Goal: Check status: Check status

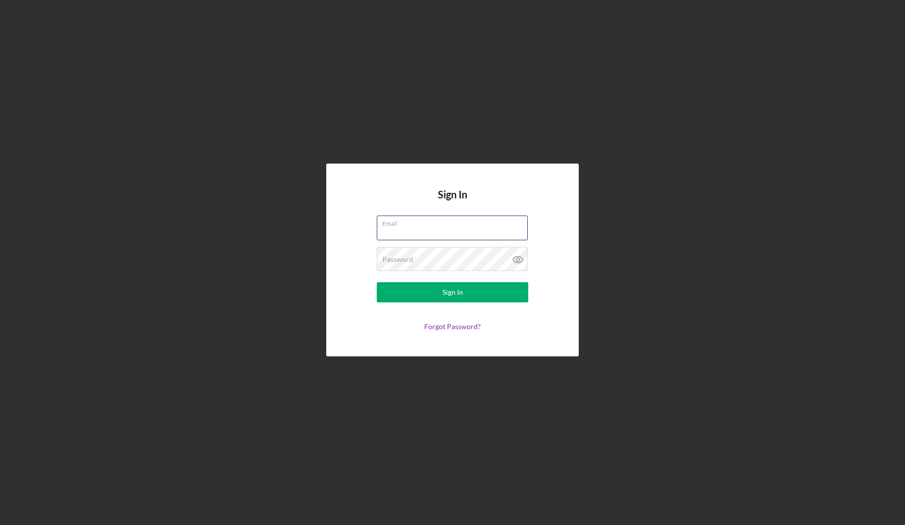
type input "[EMAIL_ADDRESS][DOMAIN_NAME]"
click at [452, 292] on button "Sign In" at bounding box center [452, 292] width 151 height 20
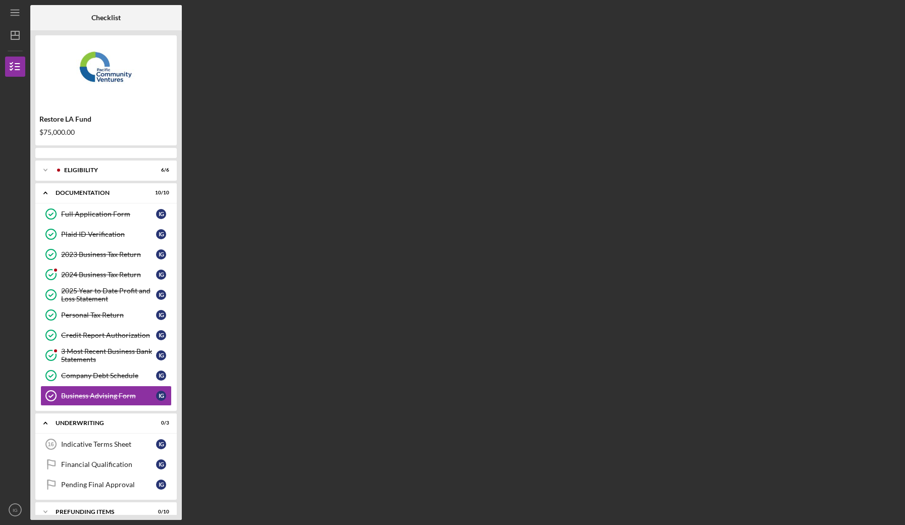
scroll to position [13, 0]
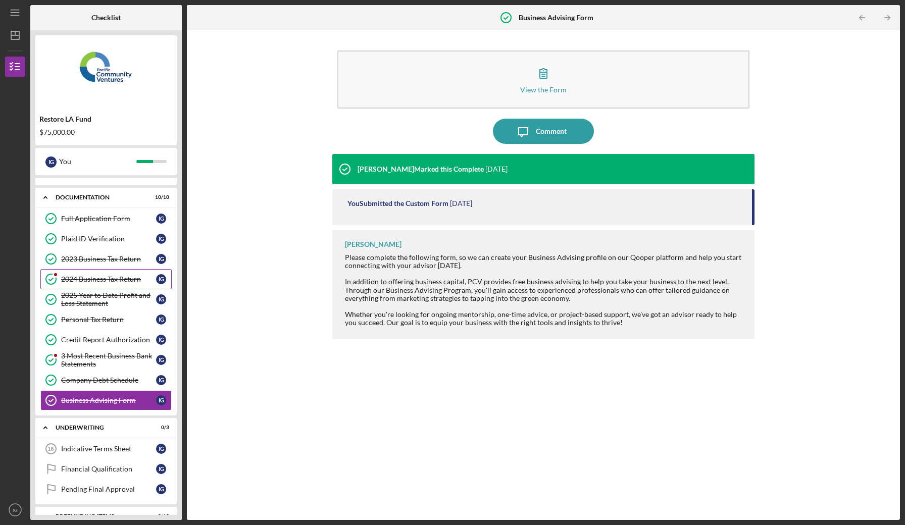
click at [112, 281] on div "2024 Business Tax Return" at bounding box center [108, 279] width 95 height 8
